Goal: Information Seeking & Learning: Learn about a topic

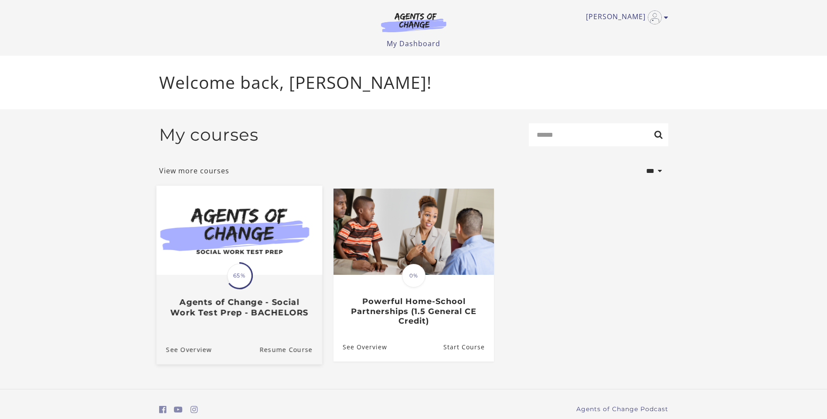
drag, startPoint x: 236, startPoint y: 288, endPoint x: 236, endPoint y: 278, distance: 9.6
click at [236, 288] on span "65%" at bounding box center [239, 276] width 24 height 24
click at [236, 277] on span "65%" at bounding box center [239, 276] width 24 height 24
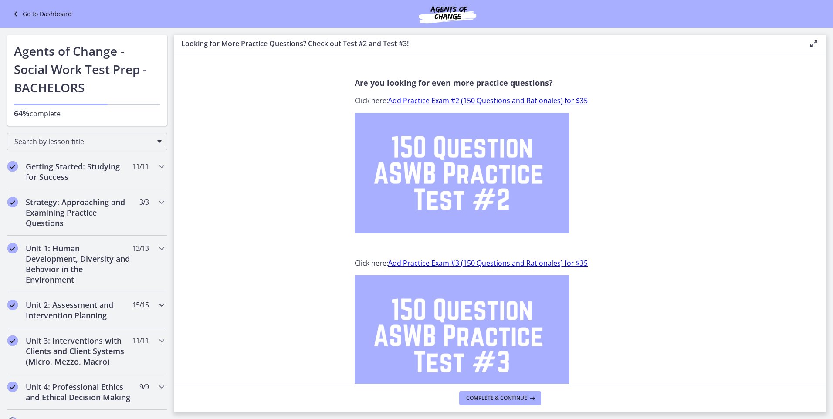
click at [157, 304] on icon "Chapters" at bounding box center [161, 305] width 10 height 10
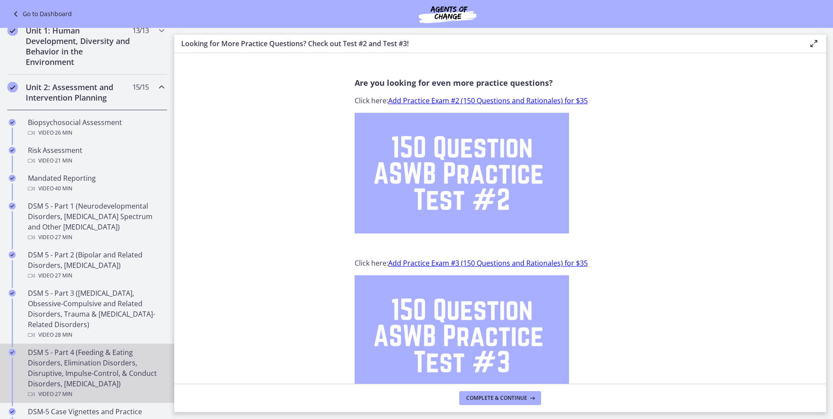
scroll to position [262, 0]
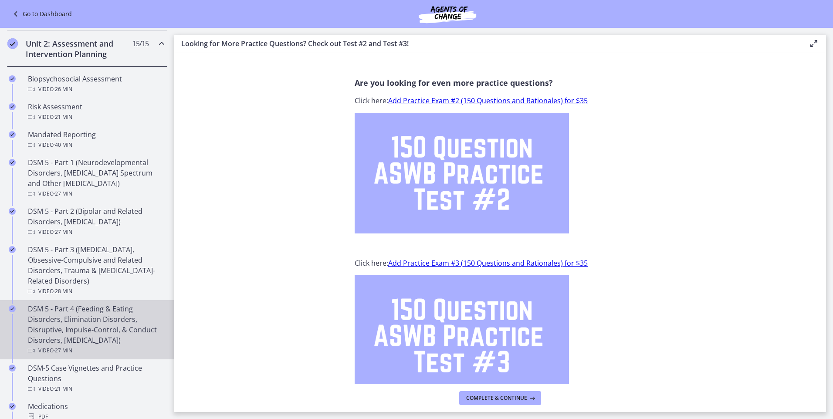
click at [90, 316] on div "DSM 5 - Part 4 (Feeding & Eating Disorders, Elimination Disorders, Disruptive, …" at bounding box center [96, 330] width 136 height 52
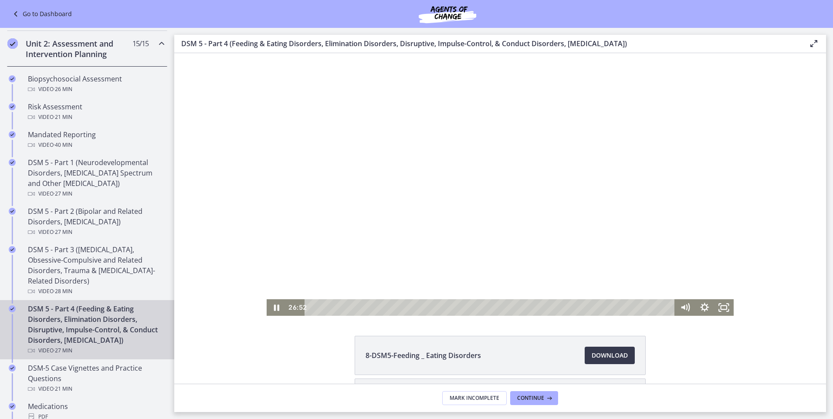
click at [312, 306] on div "Playbar" at bounding box center [491, 307] width 359 height 17
click at [721, 309] on icon "Fullscreen" at bounding box center [724, 307] width 20 height 17
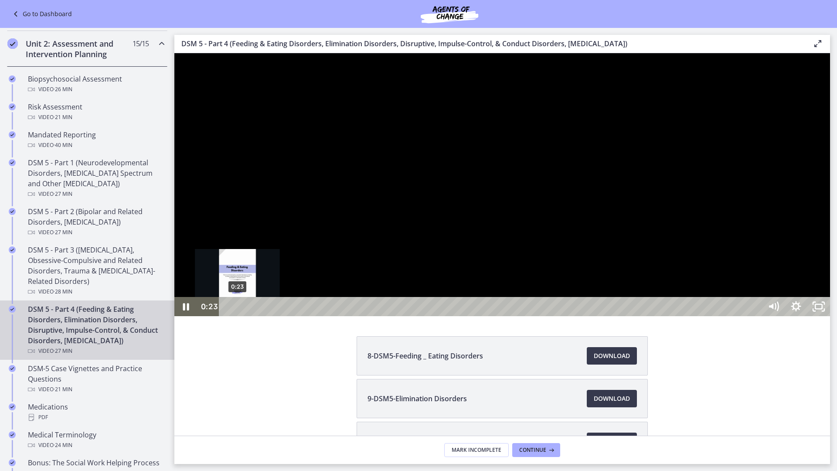
click at [238, 316] on div "0:23" at bounding box center [492, 306] width 529 height 19
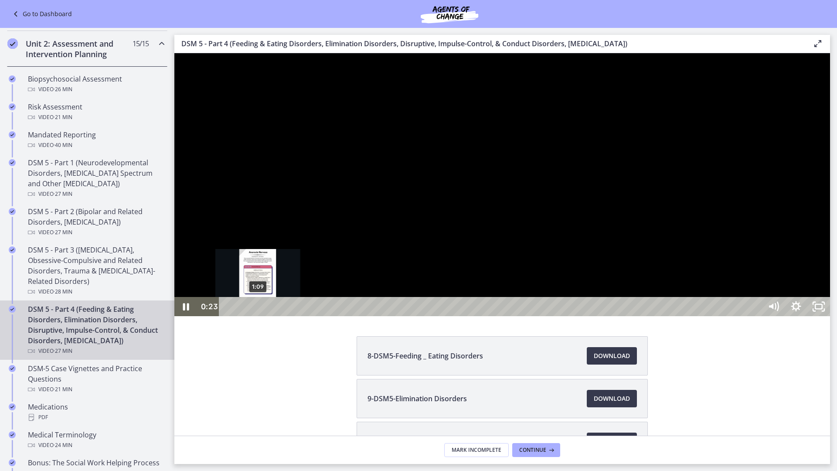
click at [258, 316] on div "1:09" at bounding box center [492, 306] width 529 height 19
click at [411, 316] on div at bounding box center [502, 184] width 656 height 263
click at [830, 316] on icon "Unfullscreen" at bounding box center [818, 306] width 23 height 19
